Goal: Task Accomplishment & Management: Use online tool/utility

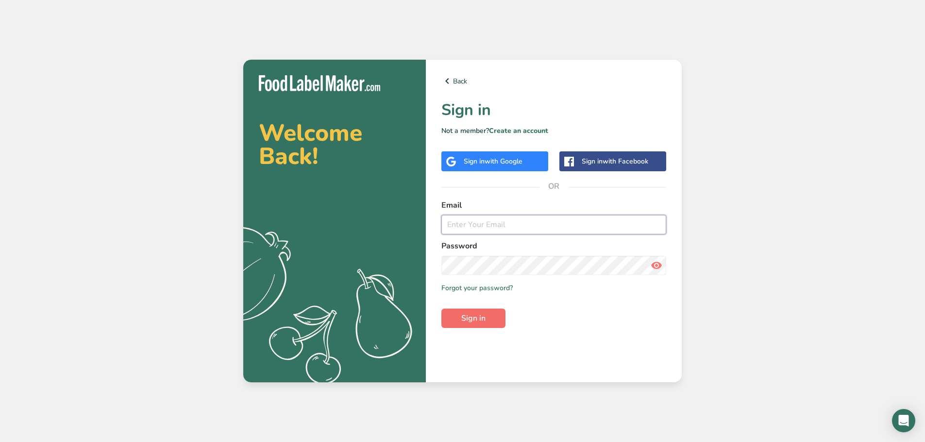
type input "[PERSON_NAME][EMAIL_ADDRESS][DOMAIN_NAME]"
click at [463, 316] on span "Sign in" at bounding box center [473, 319] width 24 height 12
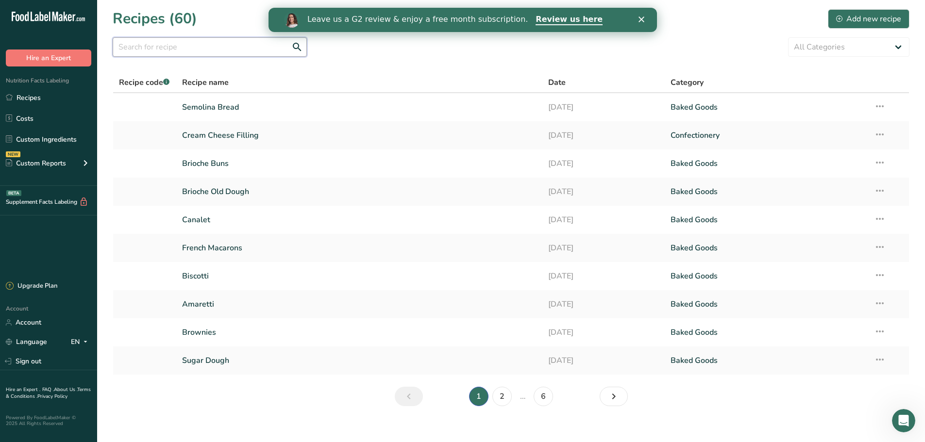
click at [163, 44] on input "text" at bounding box center [210, 46] width 194 height 19
type input "cookie"
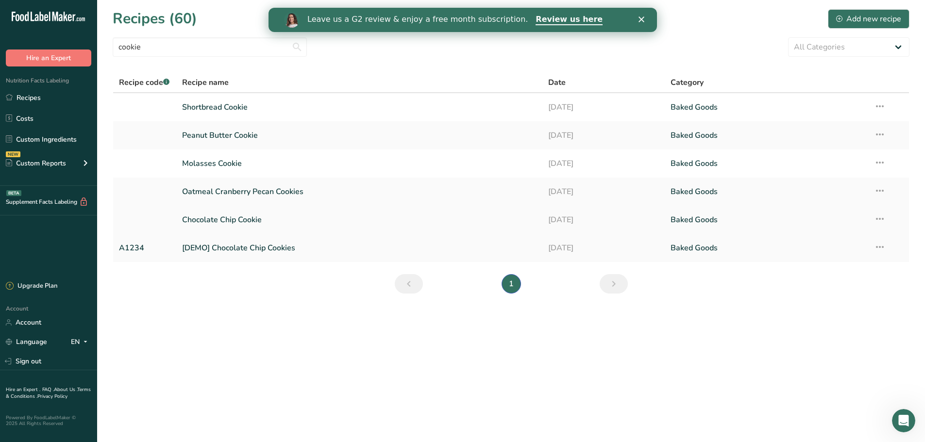
click at [243, 216] on link "Chocolate Chip Cookie" at bounding box center [359, 220] width 355 height 20
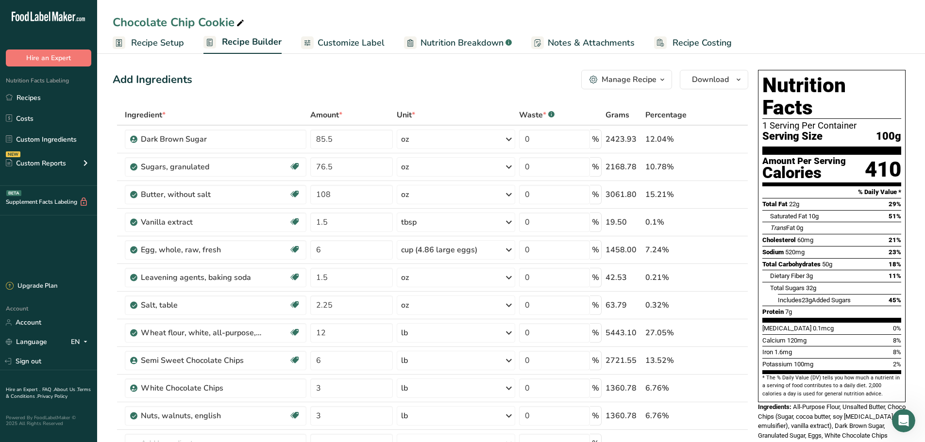
click at [333, 38] on span "Customize Label" at bounding box center [351, 42] width 67 height 13
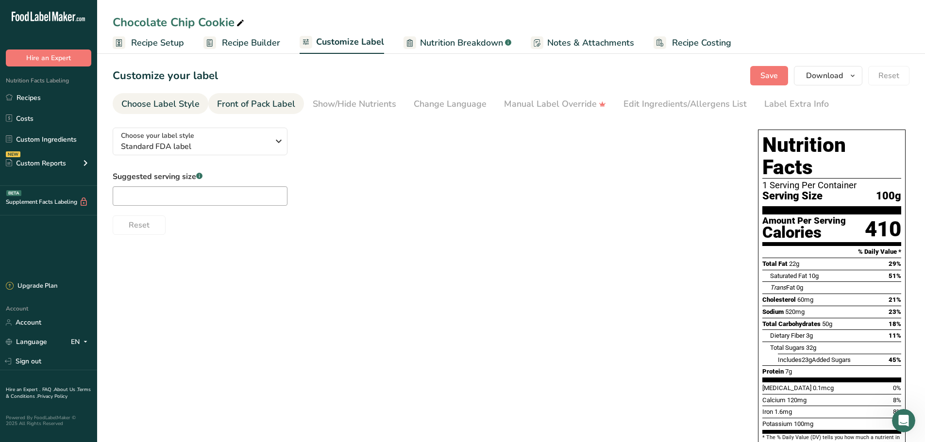
click at [273, 108] on div "Front of Pack Label" at bounding box center [256, 104] width 78 height 13
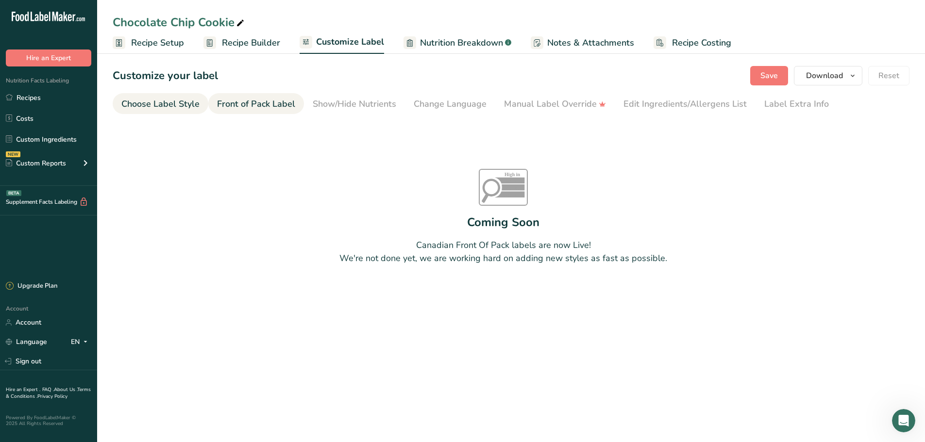
click at [175, 108] on div "Choose Label Style" at bounding box center [160, 104] width 78 height 13
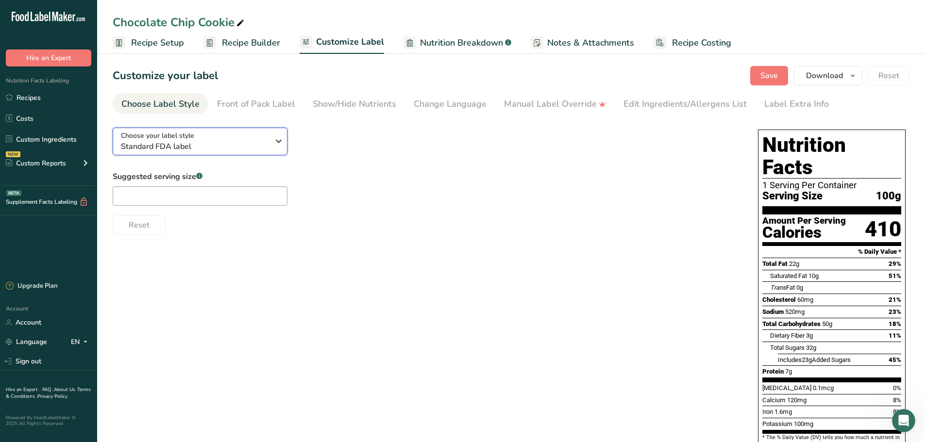
click at [276, 141] on icon "button" at bounding box center [279, 141] width 12 height 17
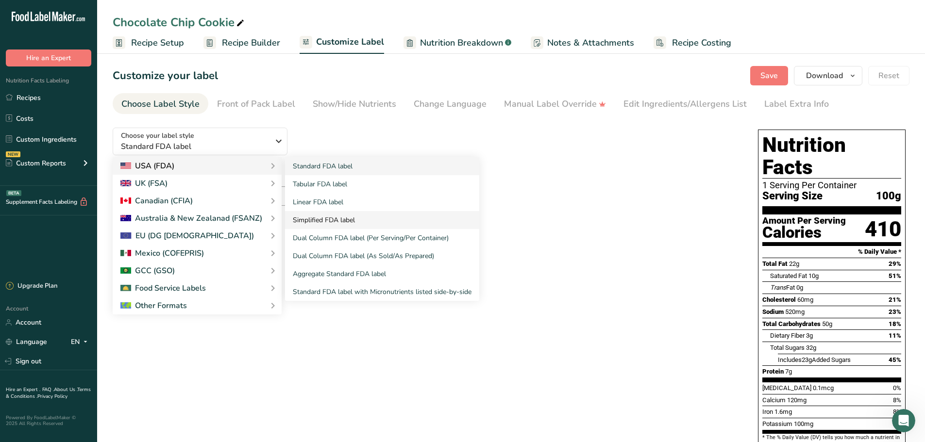
click at [349, 219] on link "Simplified FDA label" at bounding box center [382, 220] width 194 height 18
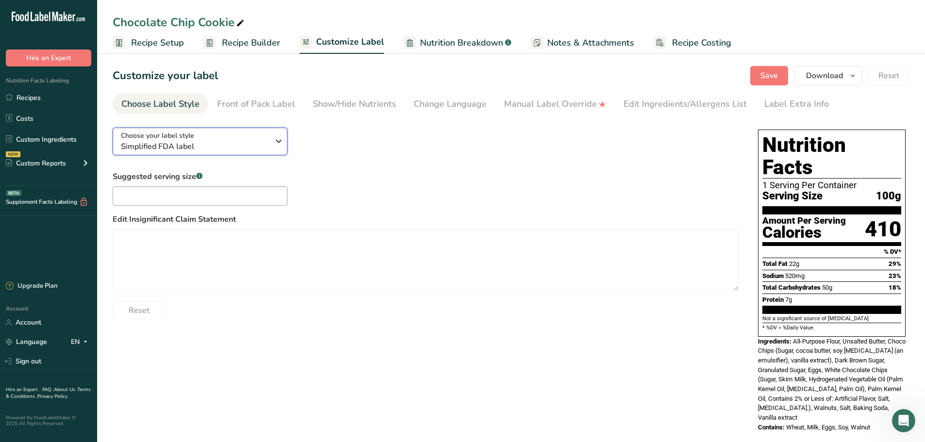
click at [275, 143] on icon "button" at bounding box center [279, 141] width 12 height 17
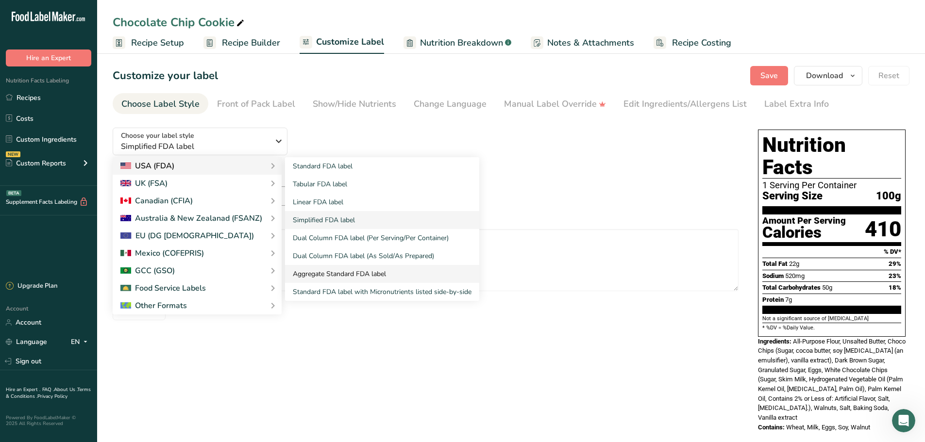
click at [357, 273] on link "Aggregate Standard FDA label" at bounding box center [382, 274] width 194 height 18
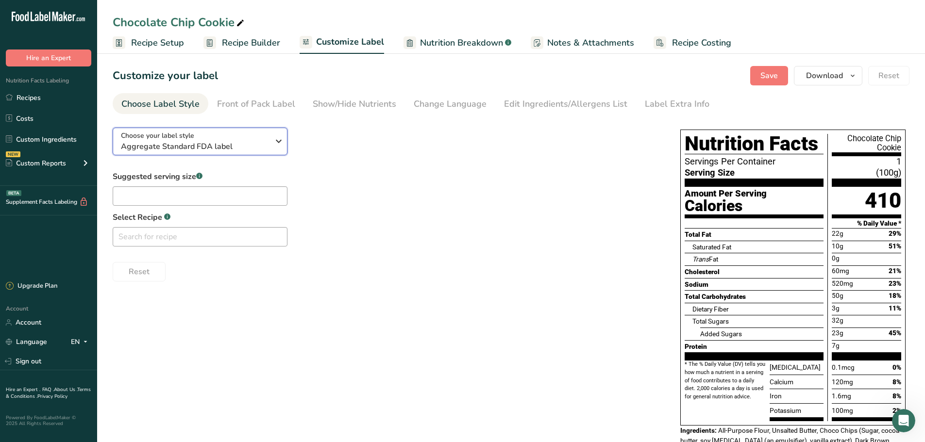
click at [280, 140] on icon "button" at bounding box center [279, 141] width 12 height 17
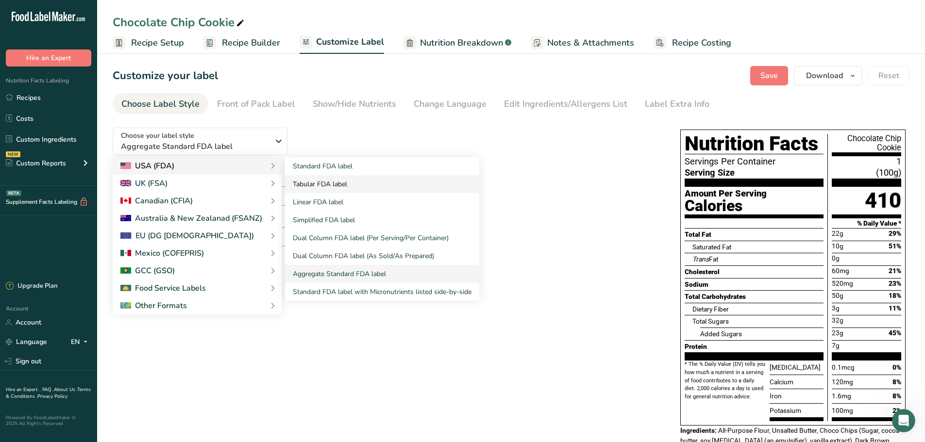
click at [308, 181] on link "Tabular FDA label" at bounding box center [382, 184] width 194 height 18
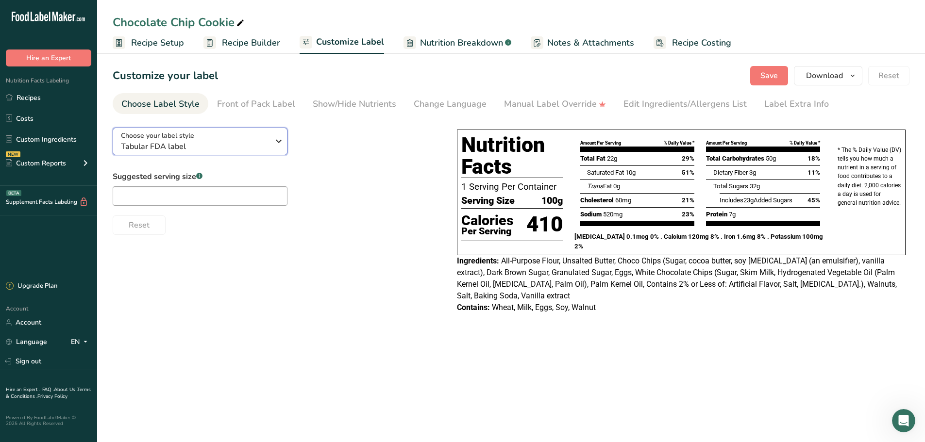
click at [258, 146] on span "Tabular FDA label" at bounding box center [195, 147] width 148 height 12
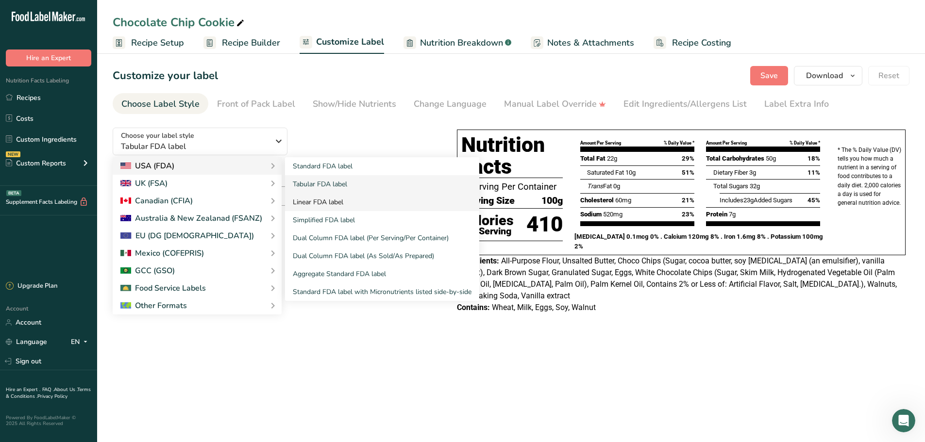
click at [328, 197] on link "Linear FDA label" at bounding box center [382, 202] width 194 height 18
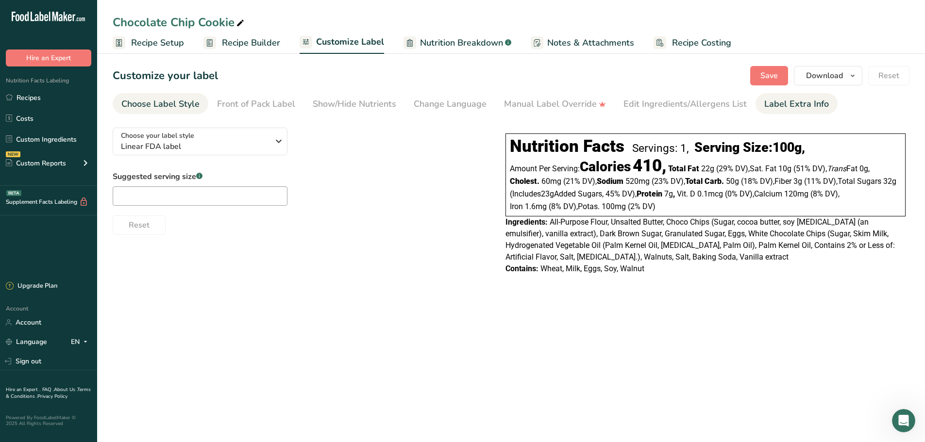
click at [774, 107] on div "Label Extra Info" at bounding box center [796, 104] width 65 height 13
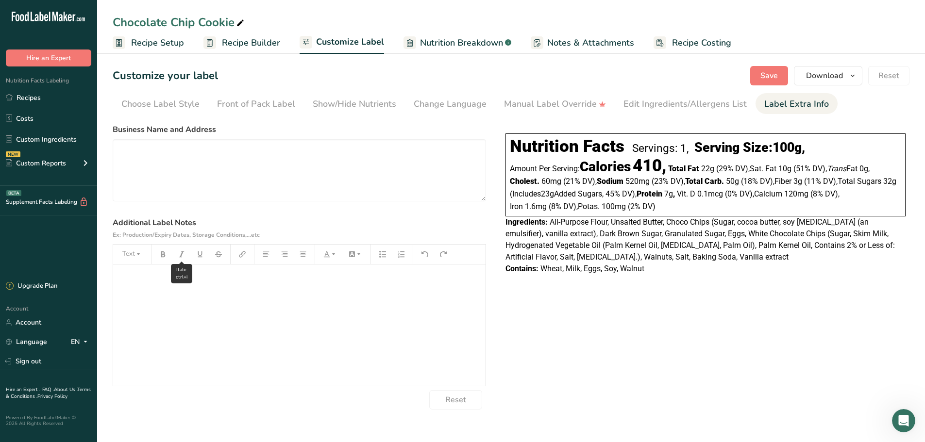
click at [185, 262] on button "button" at bounding box center [181, 255] width 15 height 16
click at [183, 293] on div "﻿" at bounding box center [299, 325] width 372 height 121
click at [247, 150] on textarea at bounding box center [299, 170] width 373 height 62
type textarea "T"
type textarea "Trompeau Bakery [STREET_ADDRESS]"
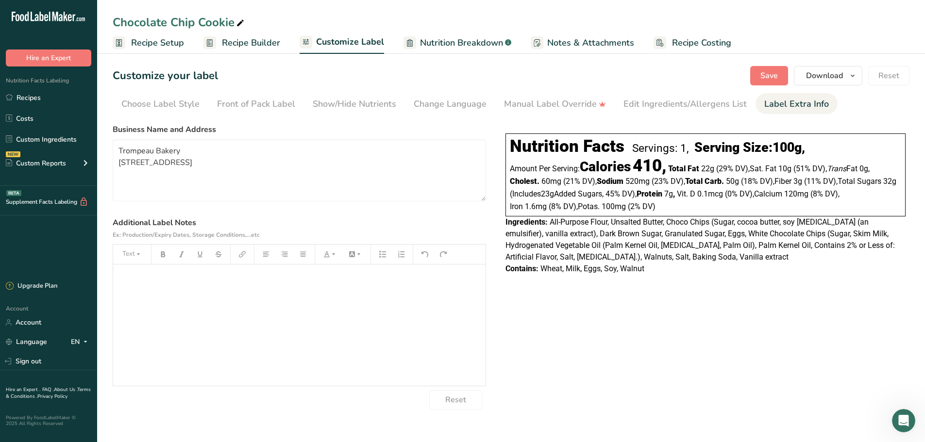
click at [562, 376] on div "Choose your label style Linear FDA label USA (FDA) Standard FDA label Tabular F…" at bounding box center [511, 265] width 797 height 290
click at [766, 71] on span "Save" at bounding box center [769, 76] width 17 height 12
click at [190, 103] on div "Choose Label Style" at bounding box center [160, 104] width 78 height 13
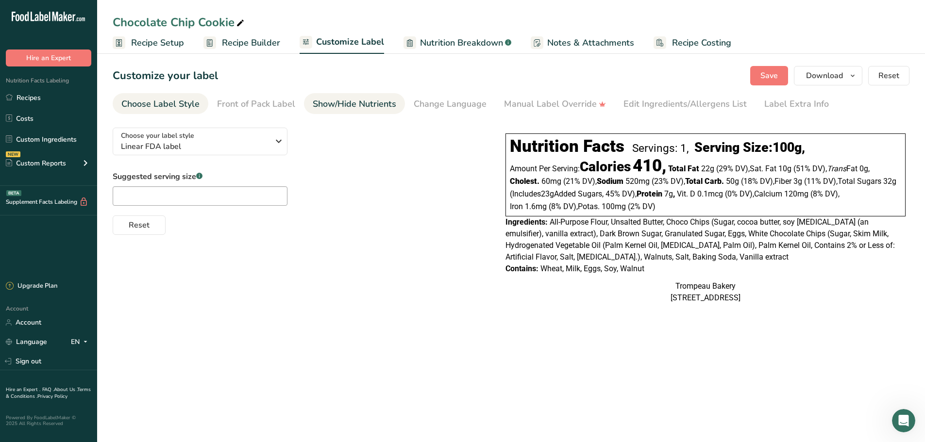
click at [344, 101] on div "Show/Hide Nutrients" at bounding box center [355, 104] width 84 height 13
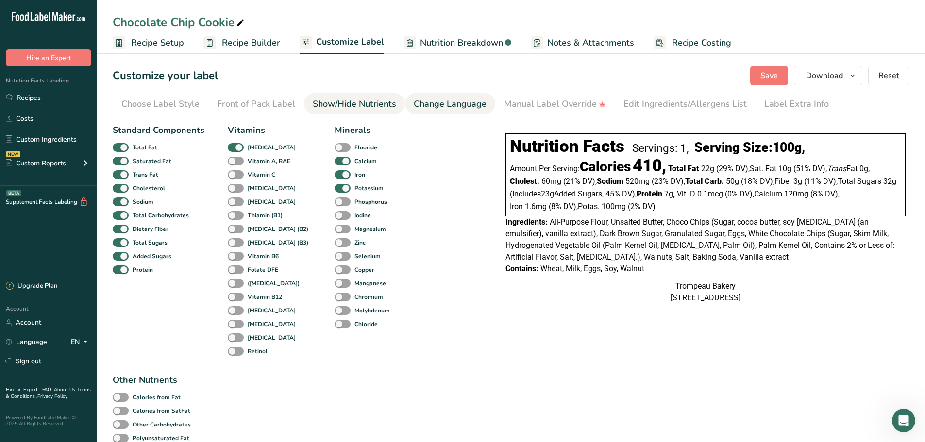
click at [433, 98] on div "Change Language" at bounding box center [450, 104] width 73 height 13
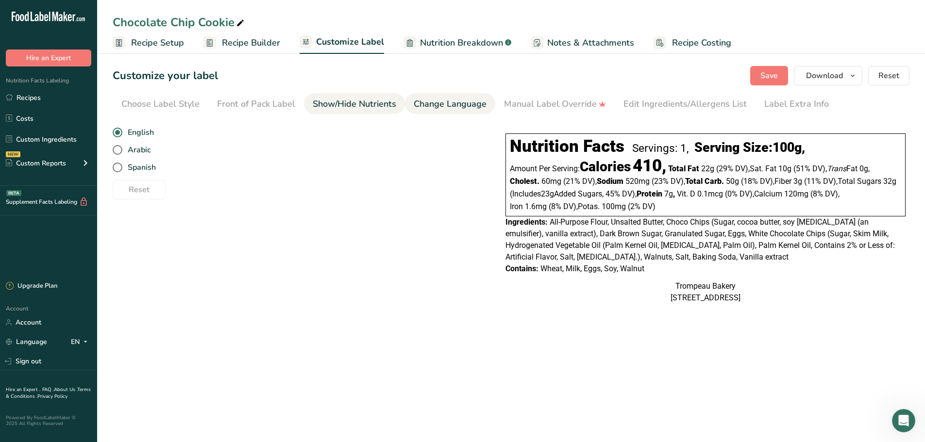
click at [365, 105] on div "Show/Hide Nutrients" at bounding box center [355, 104] width 84 height 13
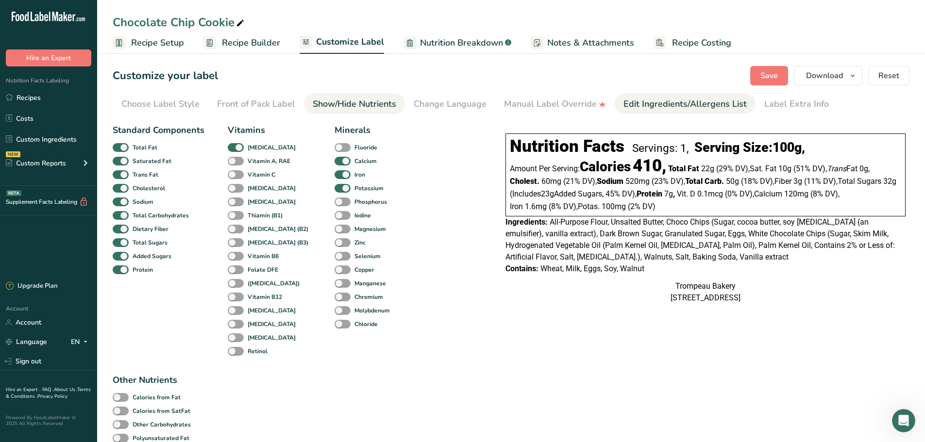
click at [667, 103] on div "Edit Ingredients/Allergens List" at bounding box center [685, 104] width 123 height 13
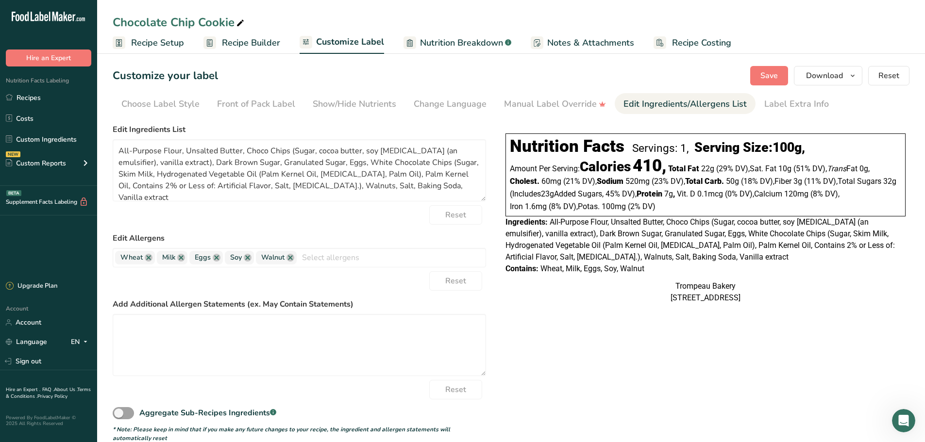
scroll to position [16, 0]
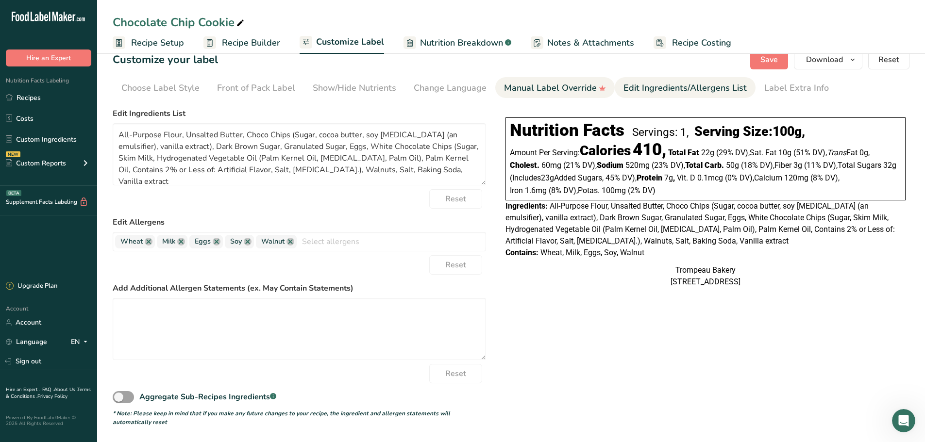
click at [552, 85] on div "Manual Label Override" at bounding box center [555, 88] width 102 height 13
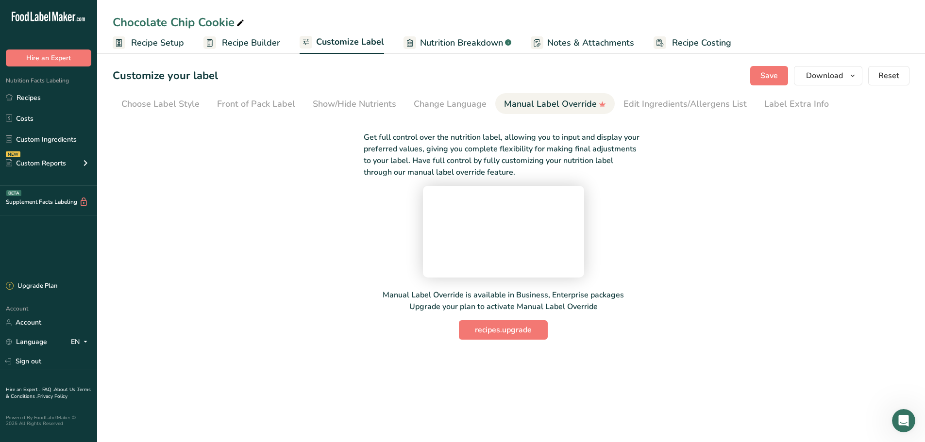
scroll to position [0, 0]
click at [451, 104] on div "Change Language" at bounding box center [450, 104] width 73 height 13
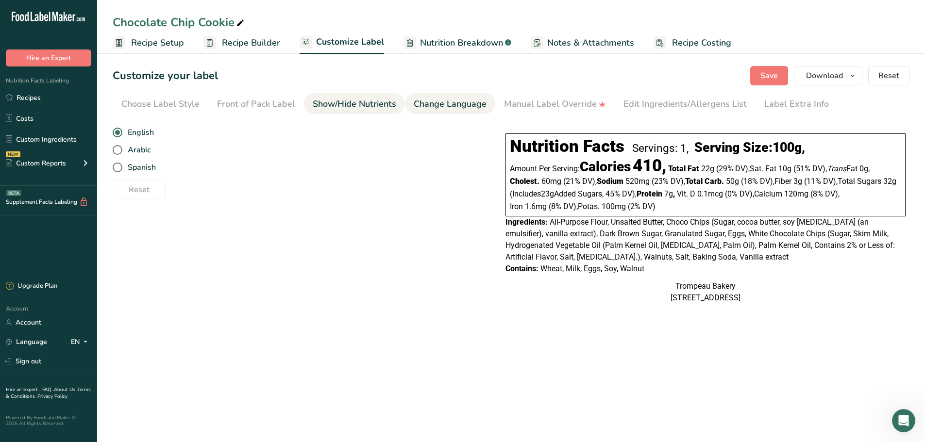
click at [321, 107] on div "Show/Hide Nutrients" at bounding box center [355, 104] width 84 height 13
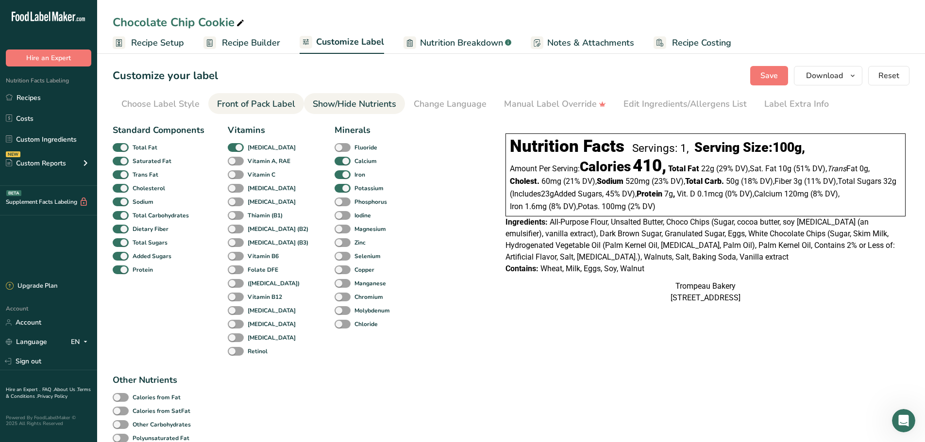
click at [283, 106] on div "Front of Pack Label" at bounding box center [256, 104] width 78 height 13
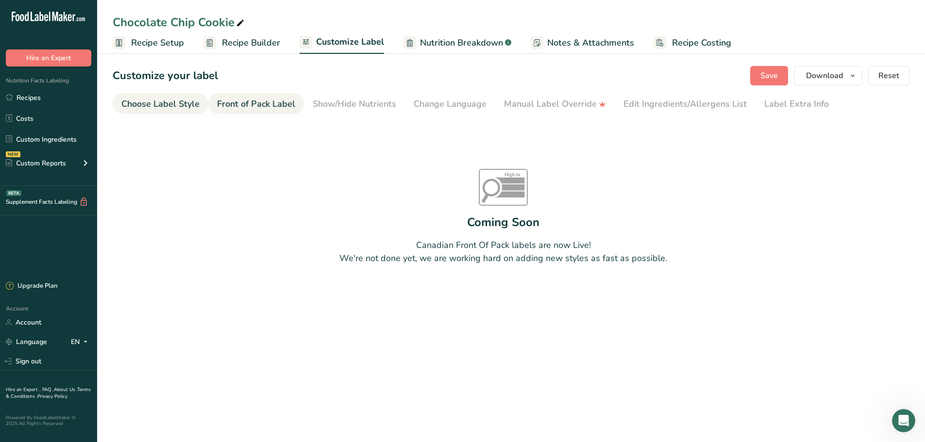
click at [133, 99] on div "Choose Label Style" at bounding box center [160, 104] width 78 height 13
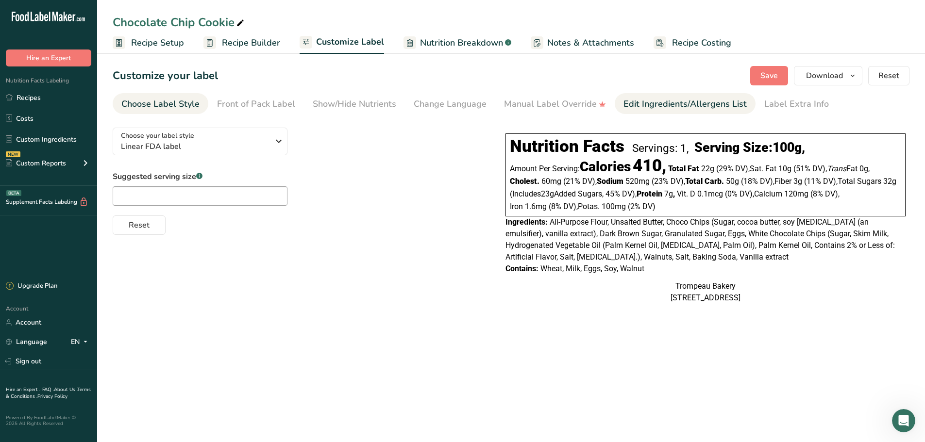
click at [664, 105] on div "Edit Ingredients/Allergens List" at bounding box center [685, 104] width 123 height 13
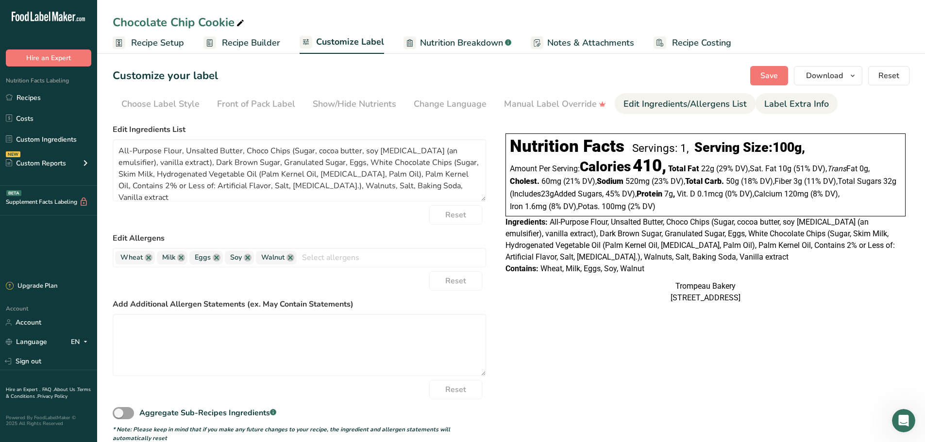
click at [783, 104] on div "Label Extra Info" at bounding box center [796, 104] width 65 height 13
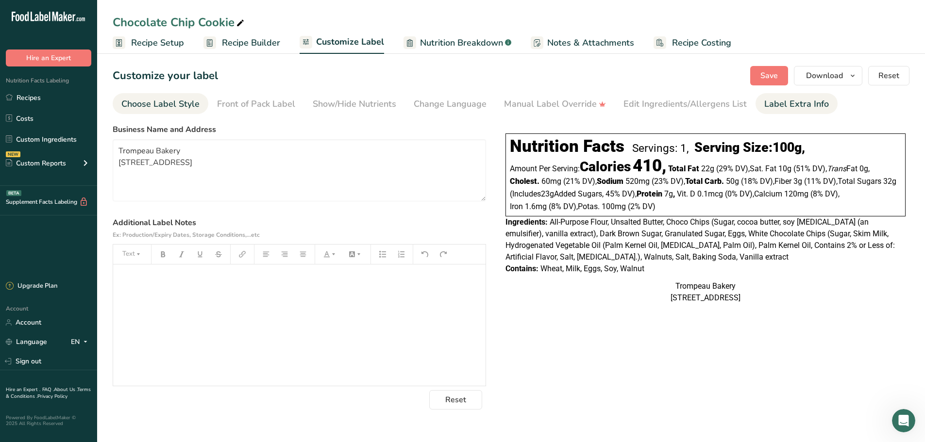
click at [175, 107] on div "Choose Label Style" at bounding box center [160, 104] width 78 height 13
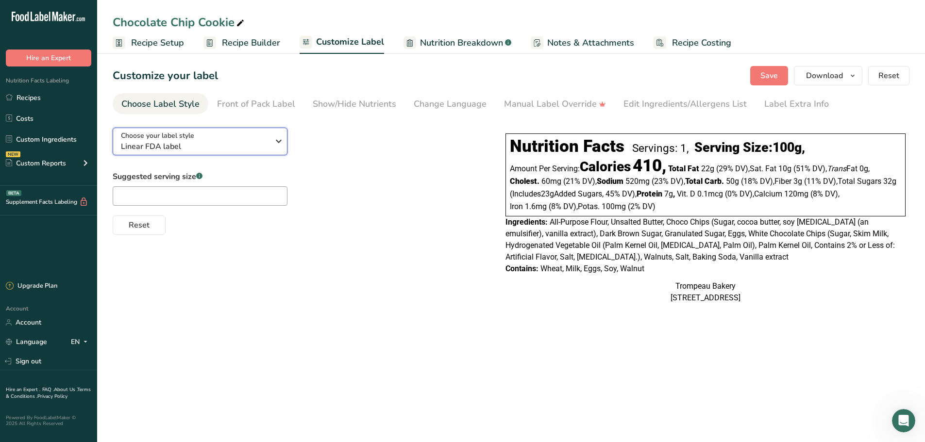
click at [273, 138] on icon "button" at bounding box center [279, 141] width 12 height 17
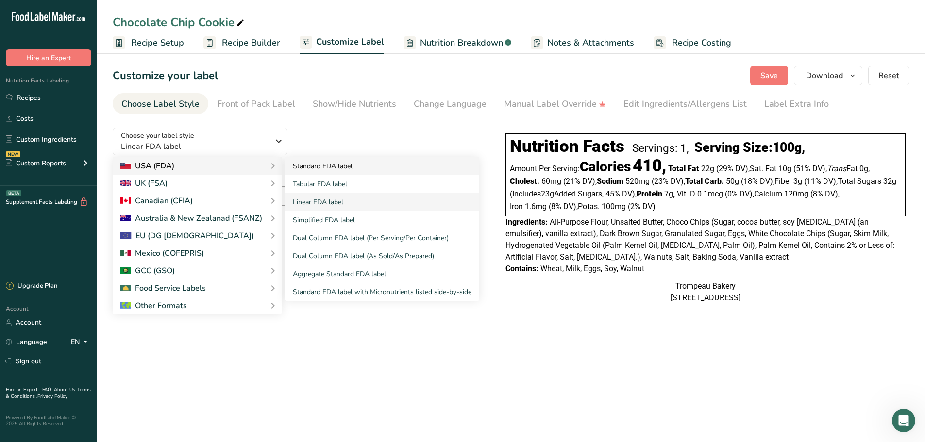
click at [323, 170] on link "Standard FDA label" at bounding box center [382, 166] width 194 height 18
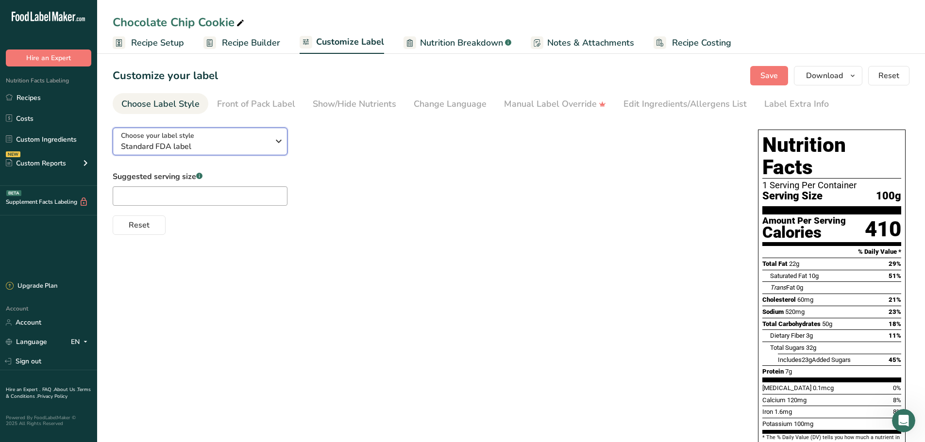
click at [222, 142] on span "Standard FDA label" at bounding box center [195, 147] width 148 height 12
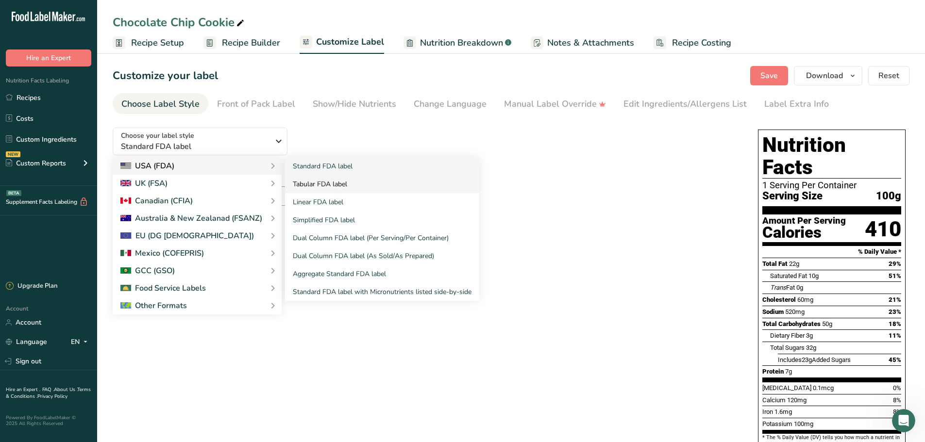
click at [316, 189] on link "Tabular FDA label" at bounding box center [382, 184] width 194 height 18
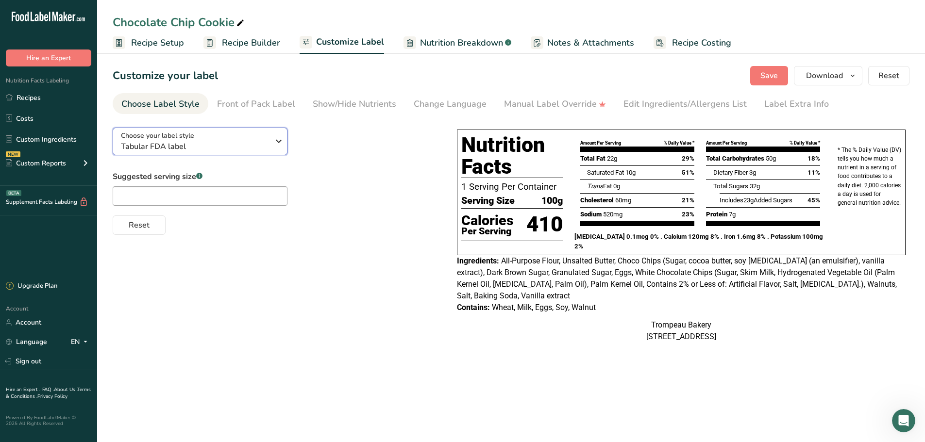
click at [269, 137] on div "Choose your label style Tabular FDA label" at bounding box center [195, 142] width 148 height 22
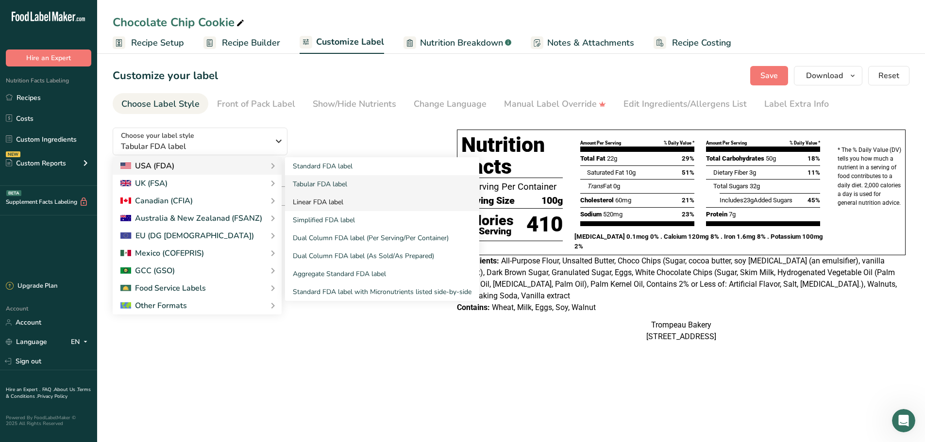
click at [315, 201] on link "Linear FDA label" at bounding box center [382, 202] width 194 height 18
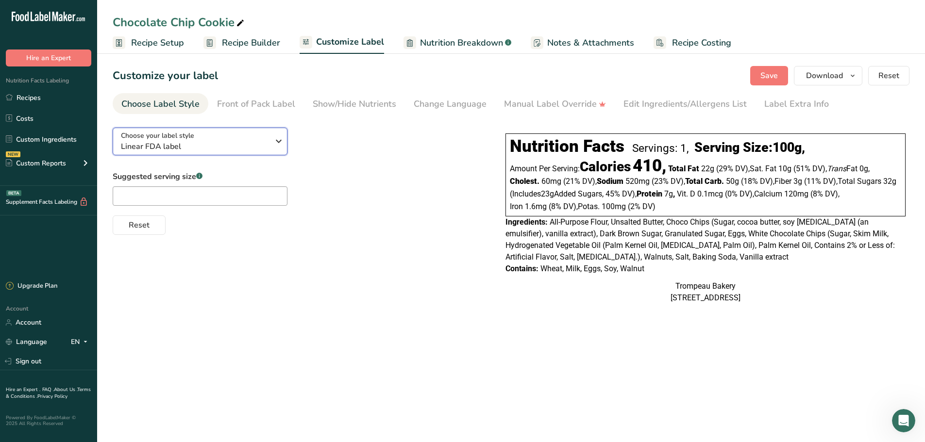
click at [233, 137] on div "Choose your label style Linear FDA label" at bounding box center [195, 142] width 148 height 22
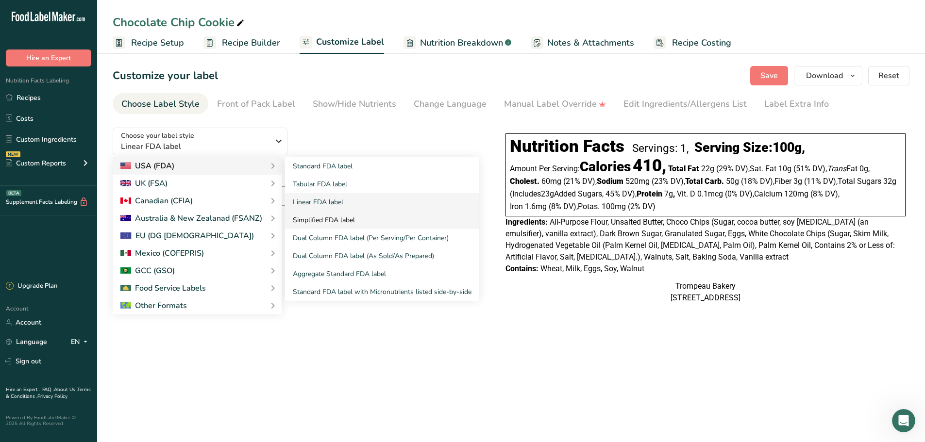
click at [332, 218] on link "Simplified FDA label" at bounding box center [382, 220] width 194 height 18
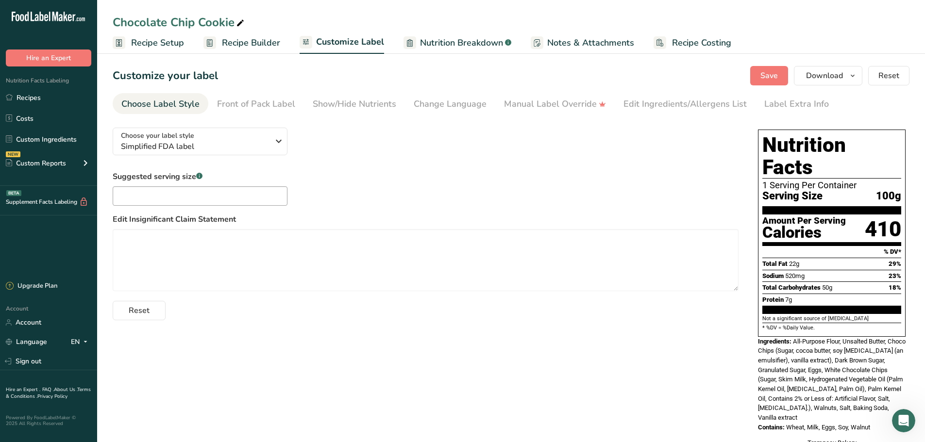
click at [465, 42] on span "Nutrition Breakdown" at bounding box center [461, 42] width 83 height 13
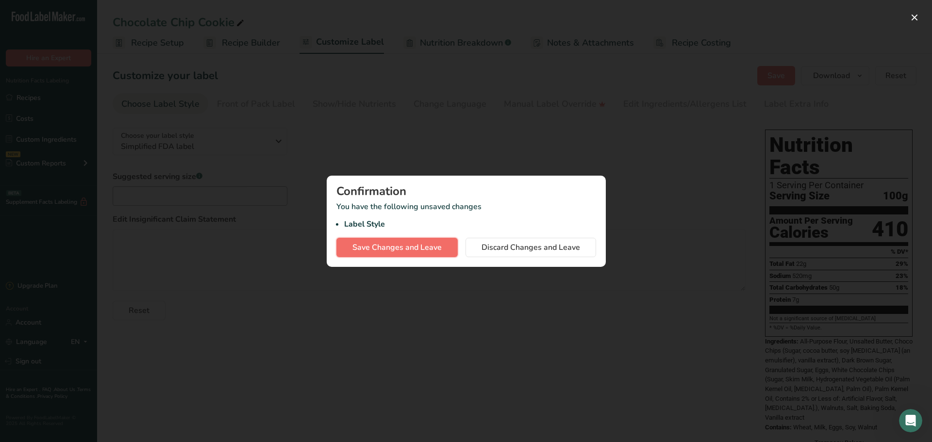
click at [442, 240] on button "Save Changes and Leave" at bounding box center [397, 247] width 121 height 19
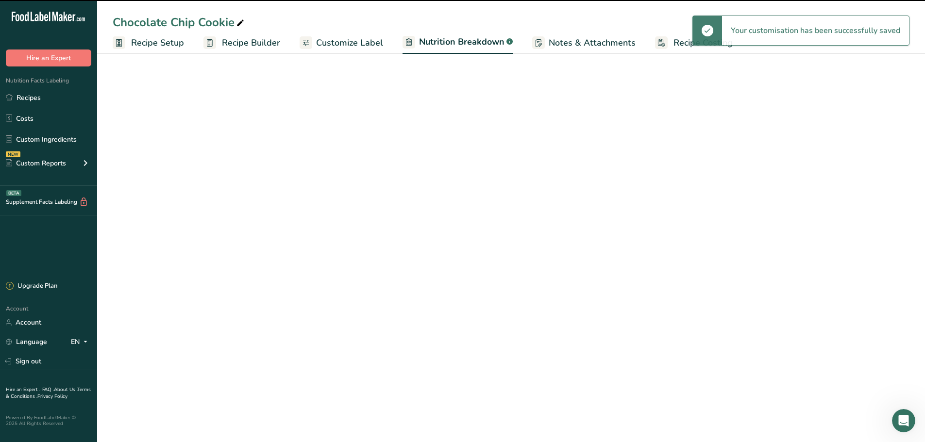
select select "Calories"
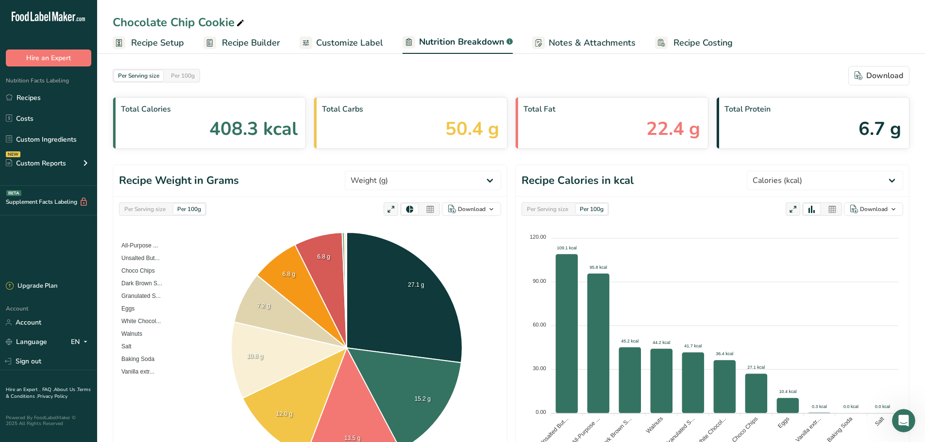
click at [563, 43] on span "Notes & Attachments" at bounding box center [592, 42] width 87 height 13
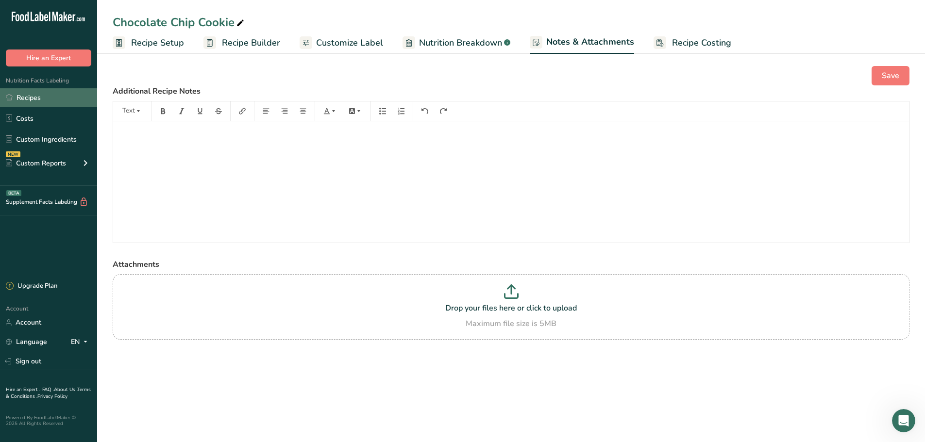
click at [49, 99] on link "Recipes" at bounding box center [48, 97] width 97 height 18
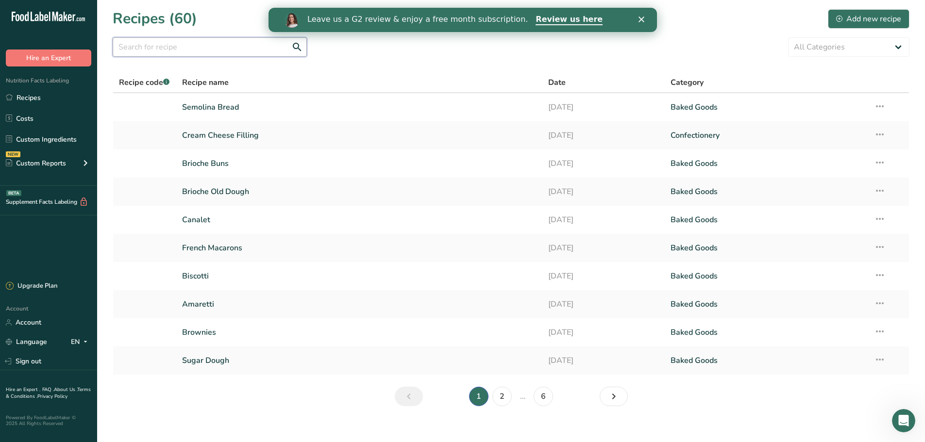
click at [243, 50] on input "text" at bounding box center [210, 46] width 194 height 19
type input "cookie"
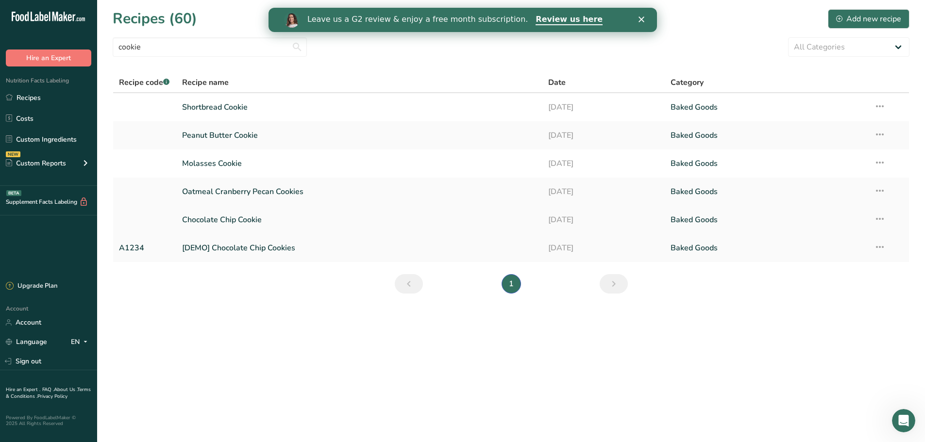
click at [256, 222] on link "Chocolate Chip Cookie" at bounding box center [359, 220] width 355 height 20
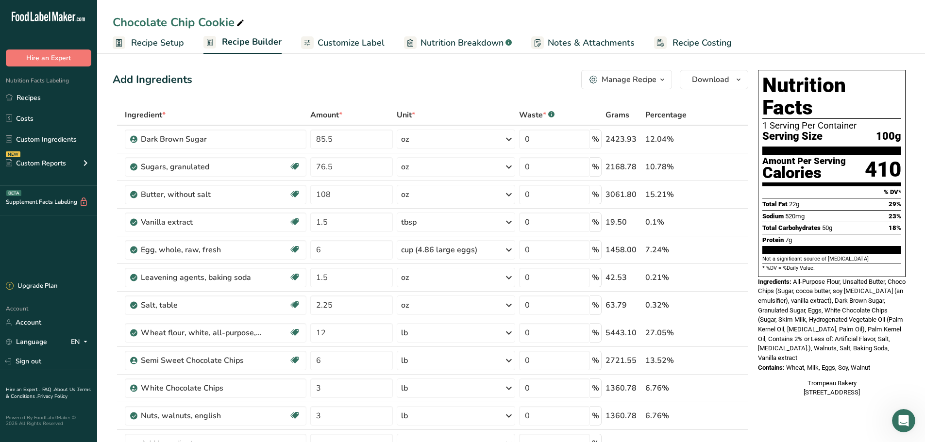
click at [165, 44] on span "Recipe Setup" at bounding box center [157, 42] width 53 height 13
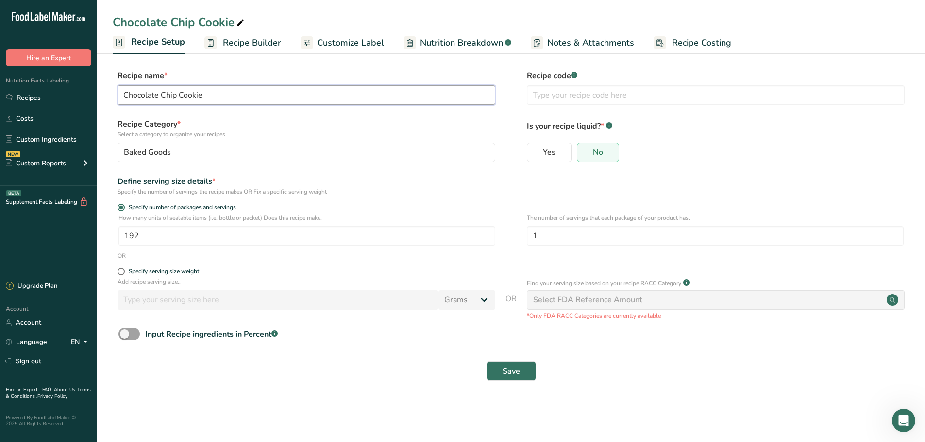
click at [178, 97] on input "Chocolate Chip Cookie" at bounding box center [307, 94] width 378 height 19
type input "Chocolate Chip Walnut Cookie"
click at [496, 368] on button "Save" at bounding box center [512, 371] width 50 height 19
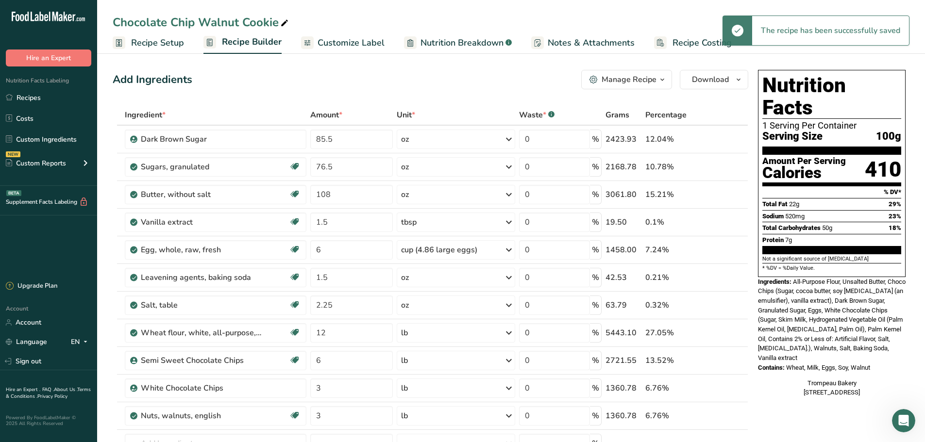
click at [358, 42] on span "Customize Label" at bounding box center [351, 42] width 67 height 13
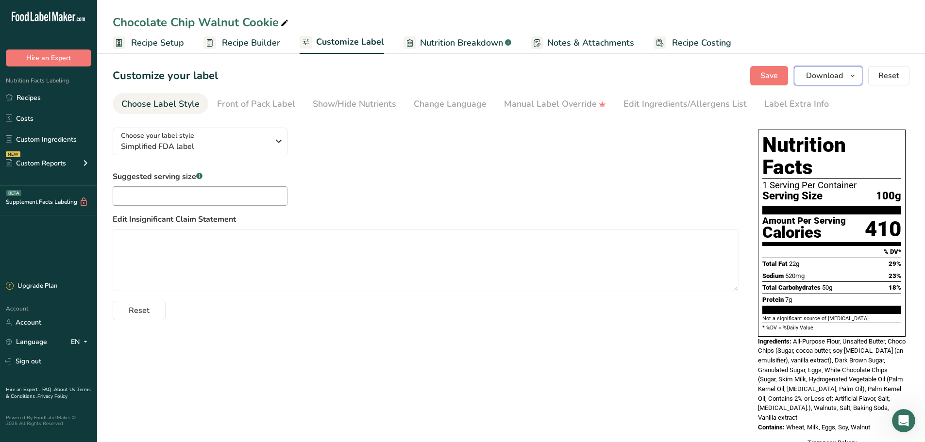
click at [840, 74] on span "Download" at bounding box center [824, 76] width 37 height 12
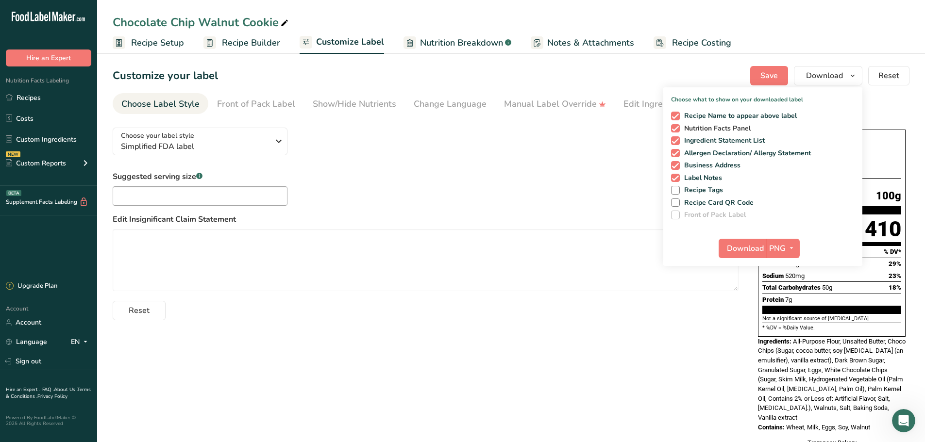
click at [676, 129] on span at bounding box center [675, 128] width 9 height 9
click at [676, 129] on input "Nutrition Facts Panel" at bounding box center [674, 128] width 6 height 6
checkbox input "false"
click at [678, 179] on span at bounding box center [675, 178] width 9 height 9
click at [677, 179] on input "Label Notes" at bounding box center [674, 178] width 6 height 6
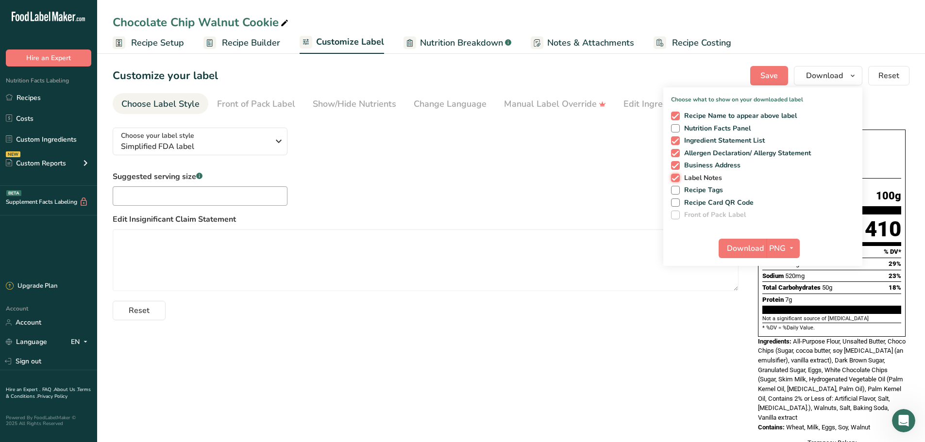
checkbox input "false"
click at [793, 248] on icon "button" at bounding box center [792, 248] width 8 height 12
click at [786, 319] on link "PDF" at bounding box center [784, 316] width 31 height 16
click at [739, 249] on span "Download" at bounding box center [746, 249] width 37 height 12
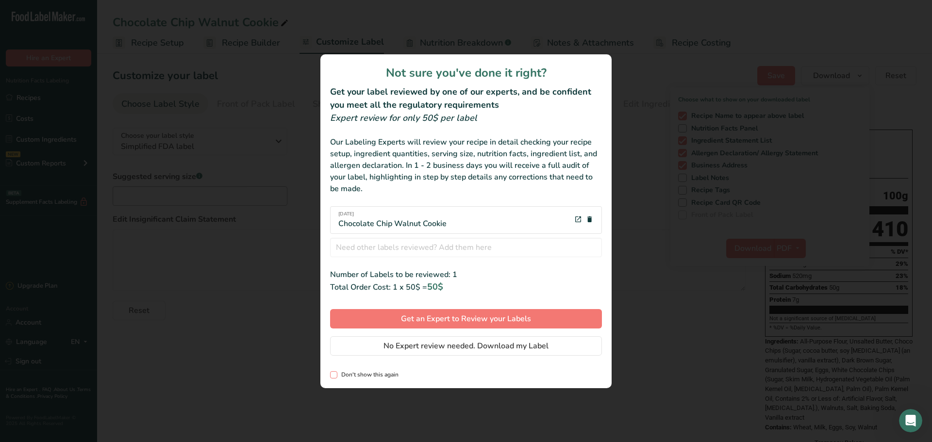
click at [375, 376] on span "Don't show this again" at bounding box center [368, 375] width 61 height 7
click at [337, 376] on input "Don't show this again" at bounding box center [333, 375] width 6 height 6
checkbox input "true"
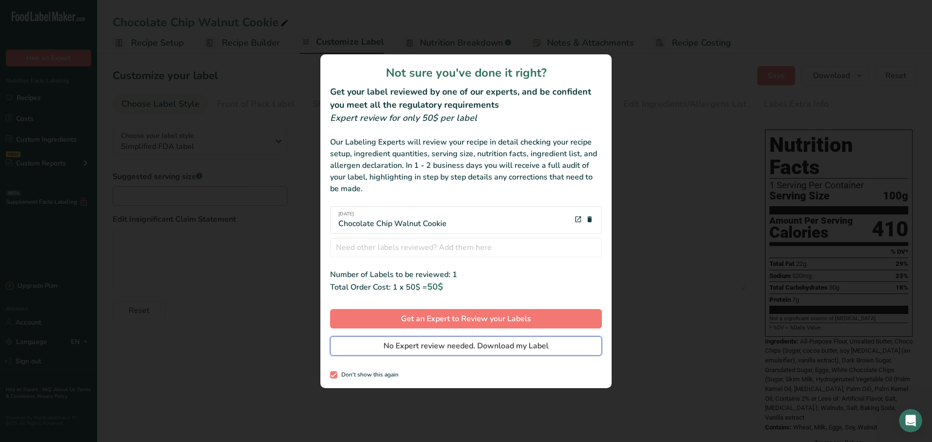
click at [468, 347] on span "No Expert review needed. Download my Label" at bounding box center [466, 346] width 165 height 12
